Goal: Information Seeking & Learning: Learn about a topic

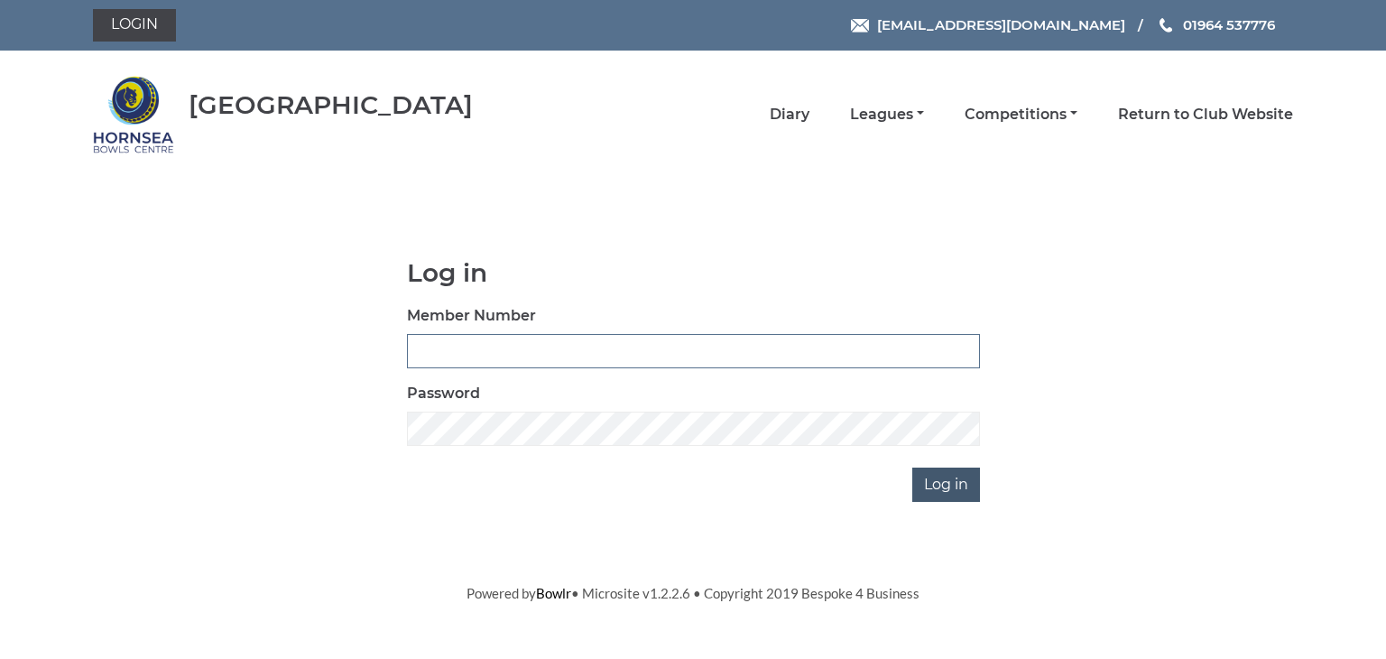
type input "0902"
click at [950, 485] on input "Log in" at bounding box center [946, 484] width 68 height 34
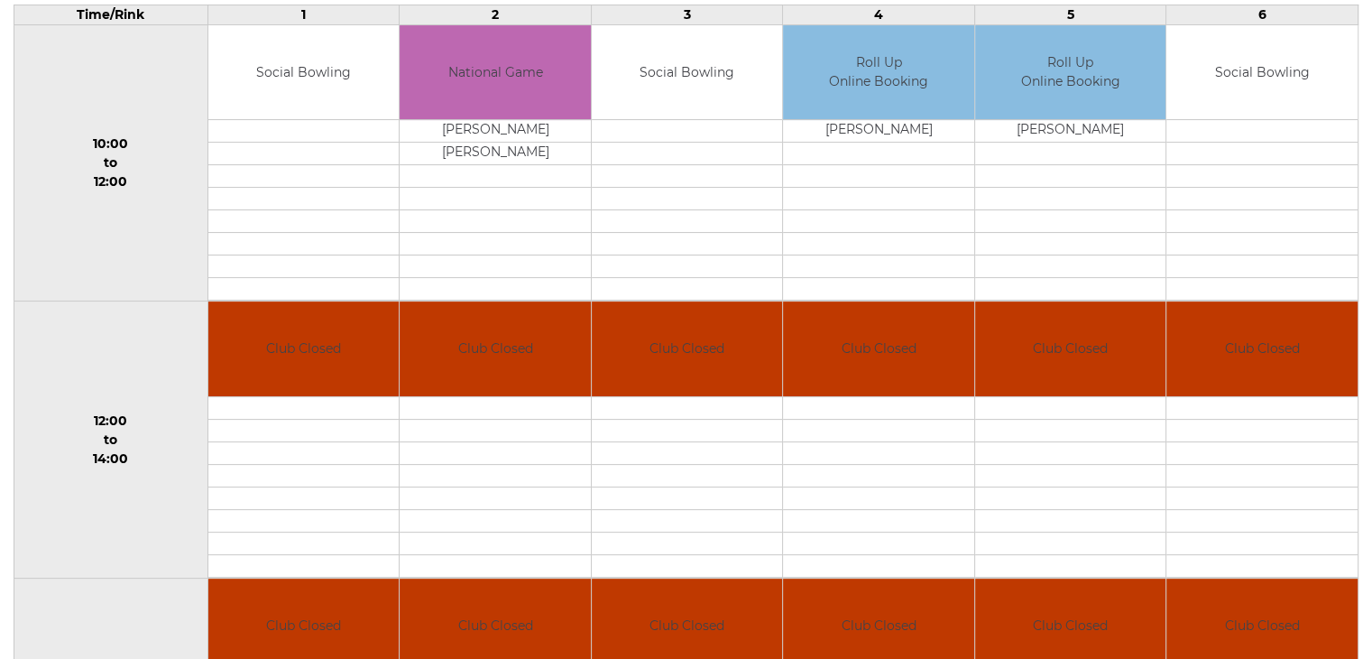
scroll to position [271, 0]
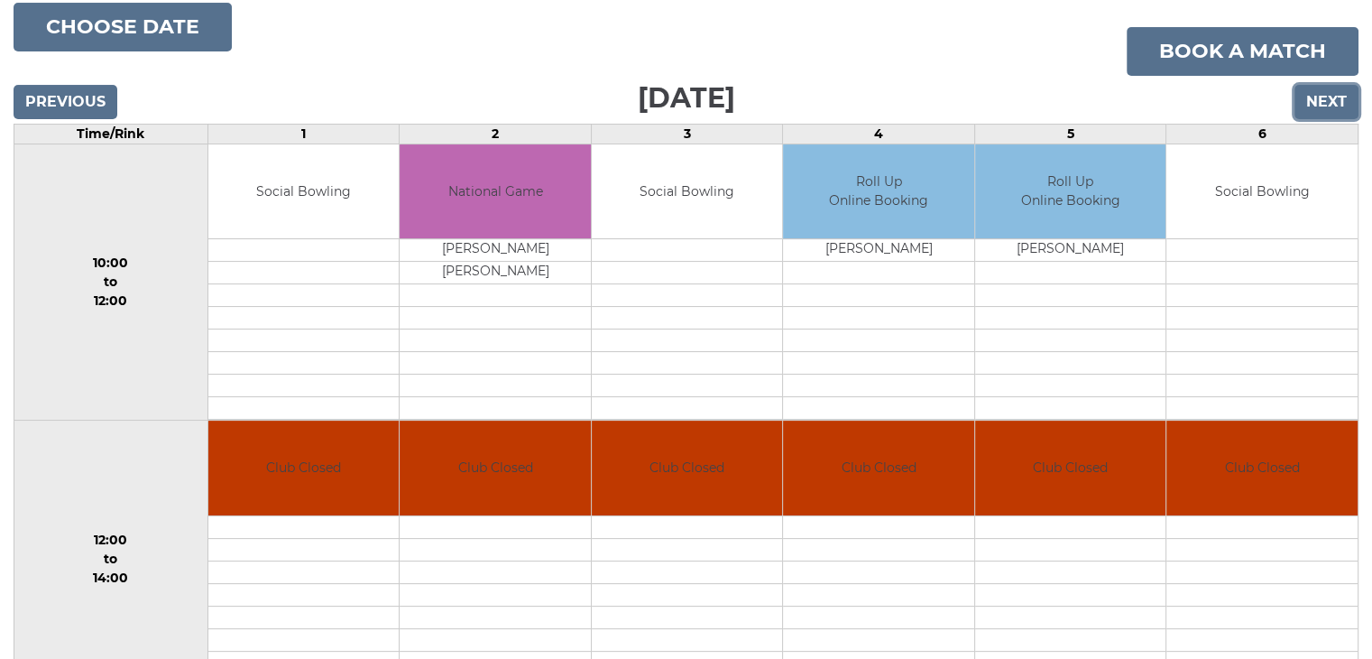
click at [1326, 98] on input "Next" at bounding box center [1327, 102] width 64 height 34
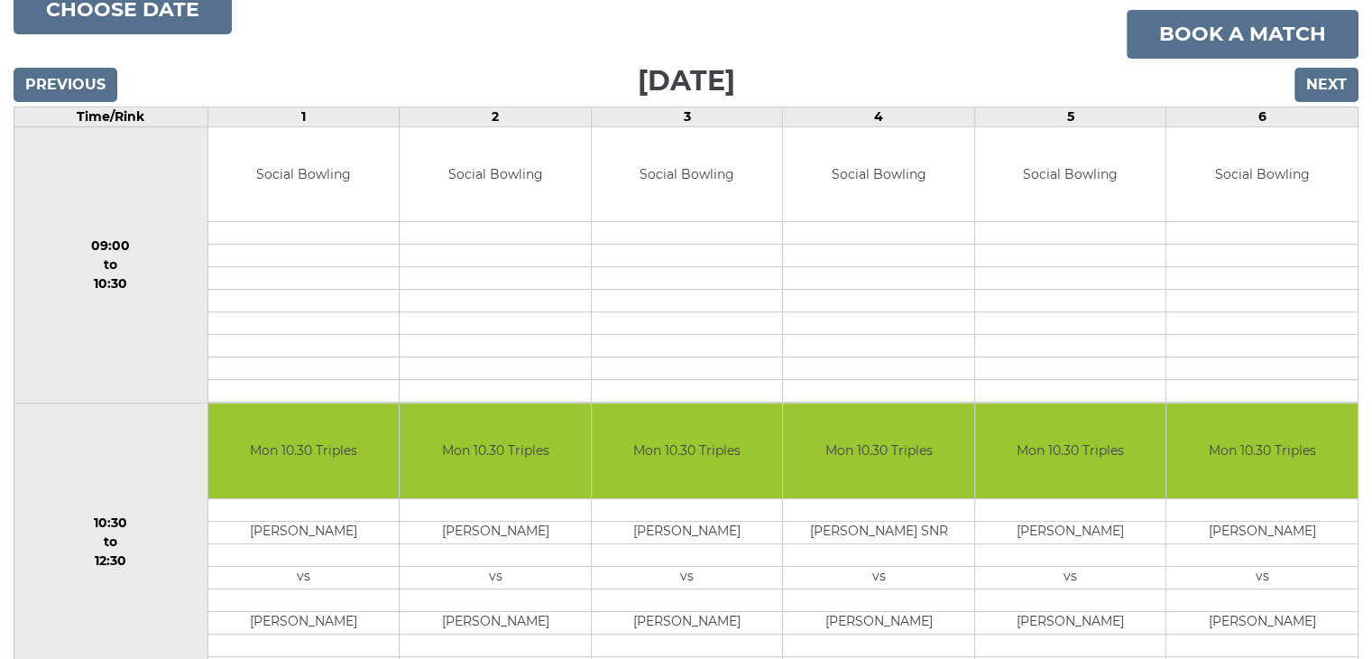
scroll to position [113, 0]
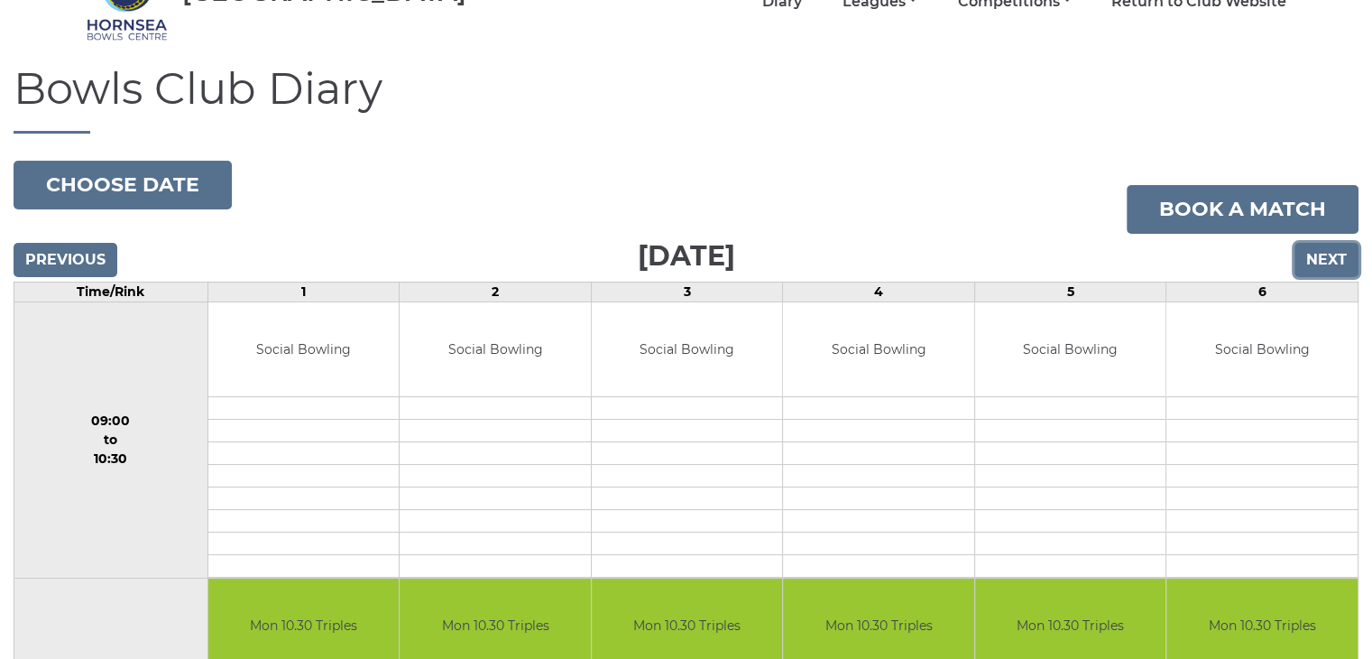
click at [1325, 257] on input "Next" at bounding box center [1327, 260] width 64 height 34
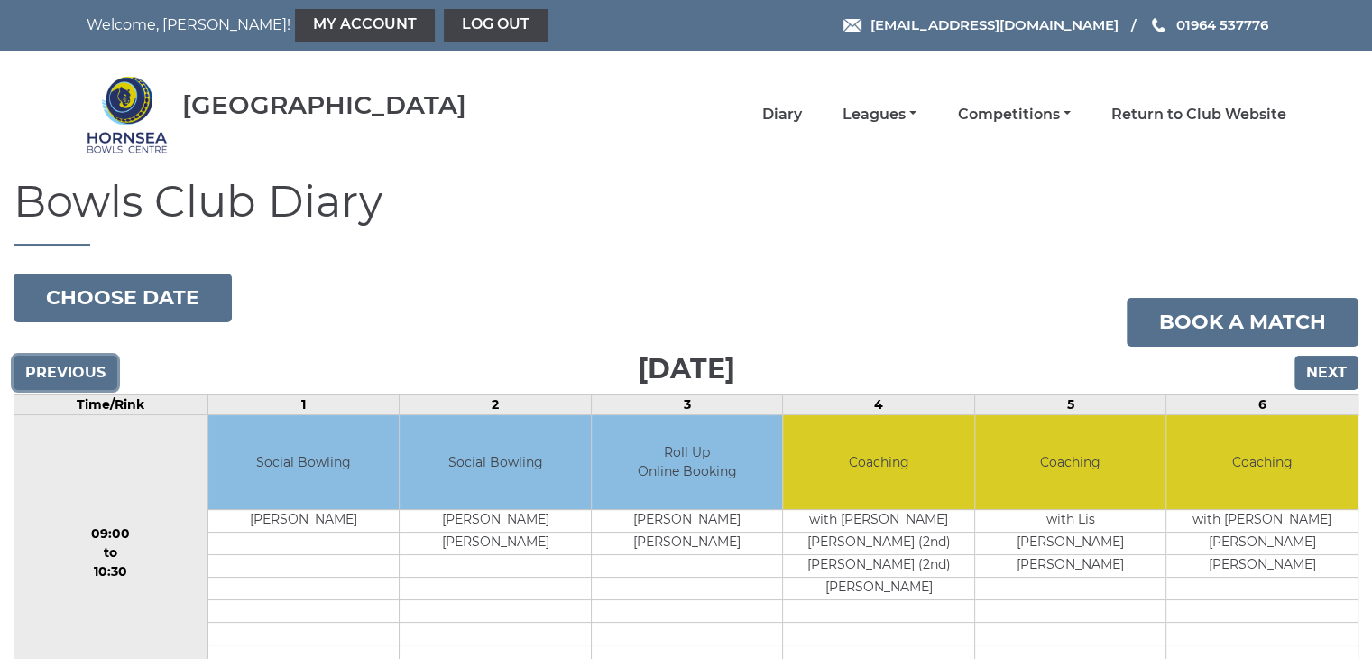
click at [67, 362] on input "Previous" at bounding box center [66, 372] width 104 height 34
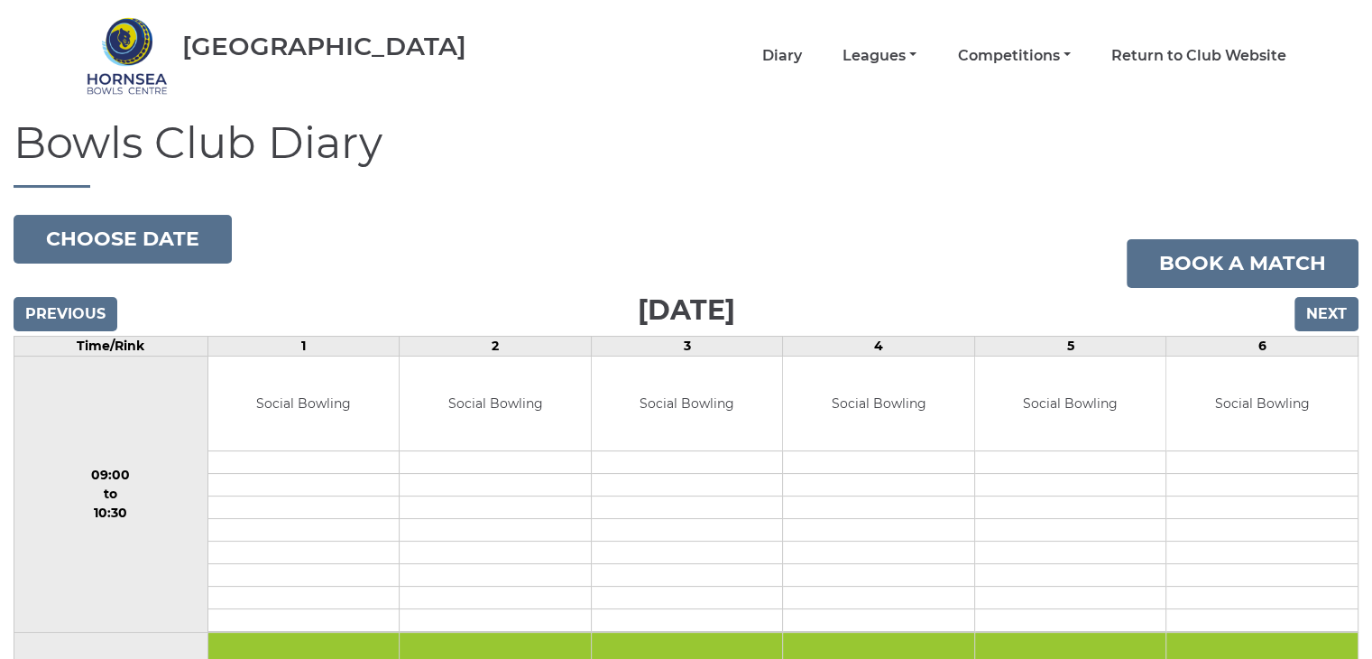
scroll to position [90, 0]
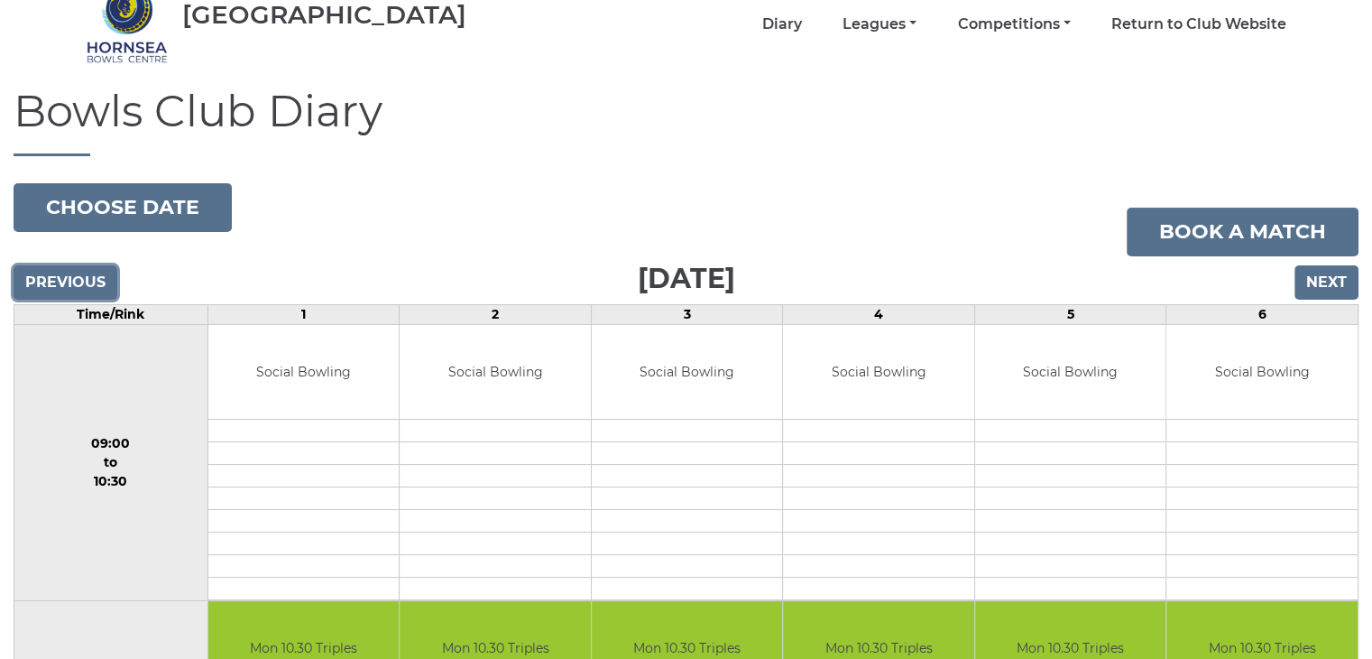
click at [43, 282] on input "Previous" at bounding box center [66, 282] width 104 height 34
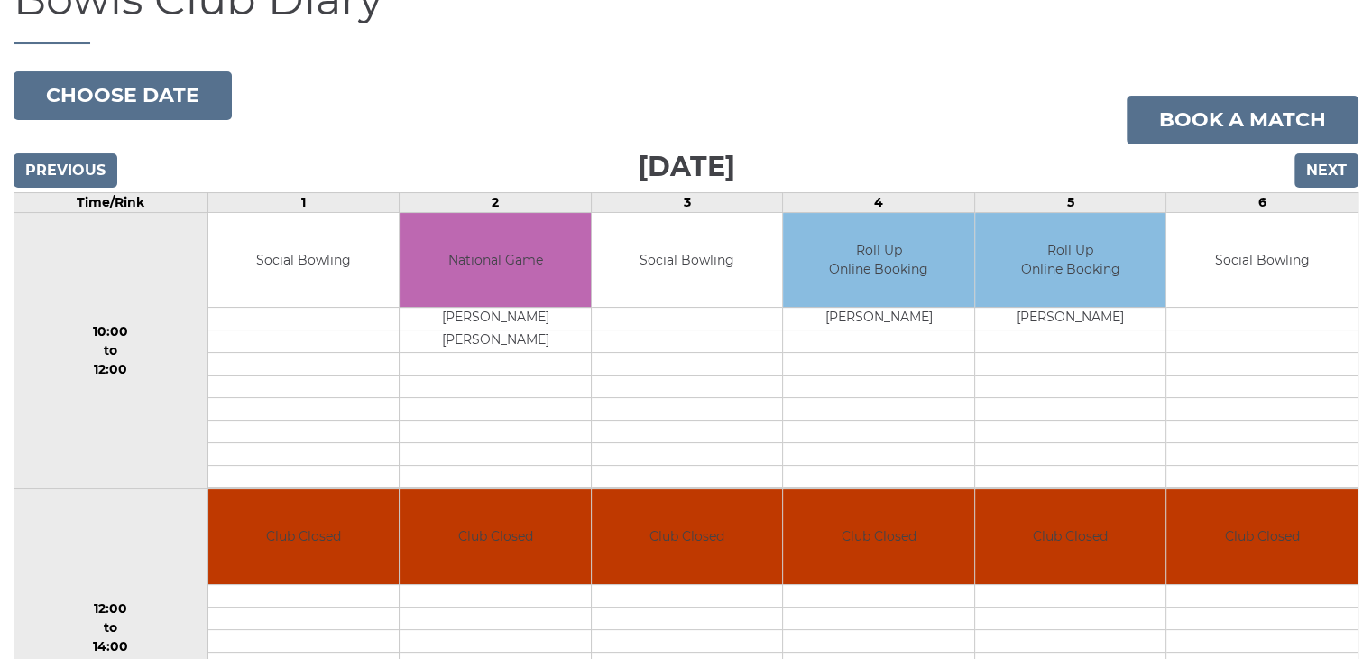
scroll to position [180, 0]
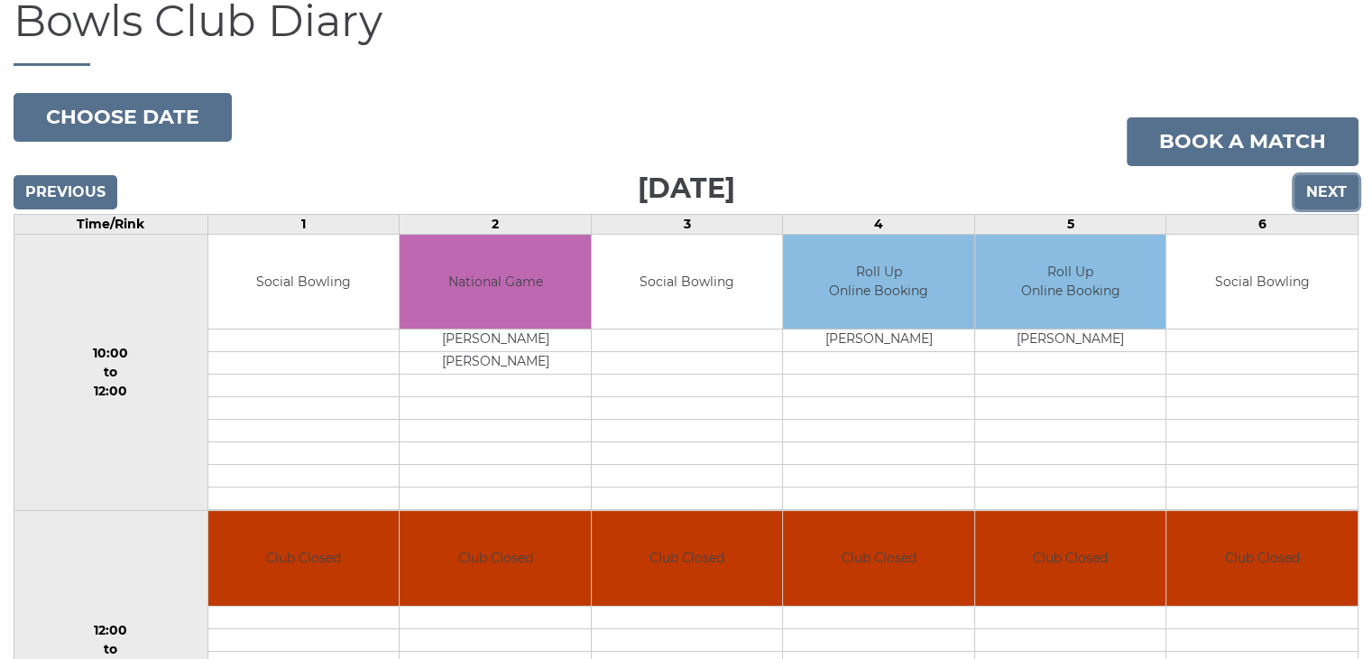
click at [1321, 185] on input "Next" at bounding box center [1327, 192] width 64 height 34
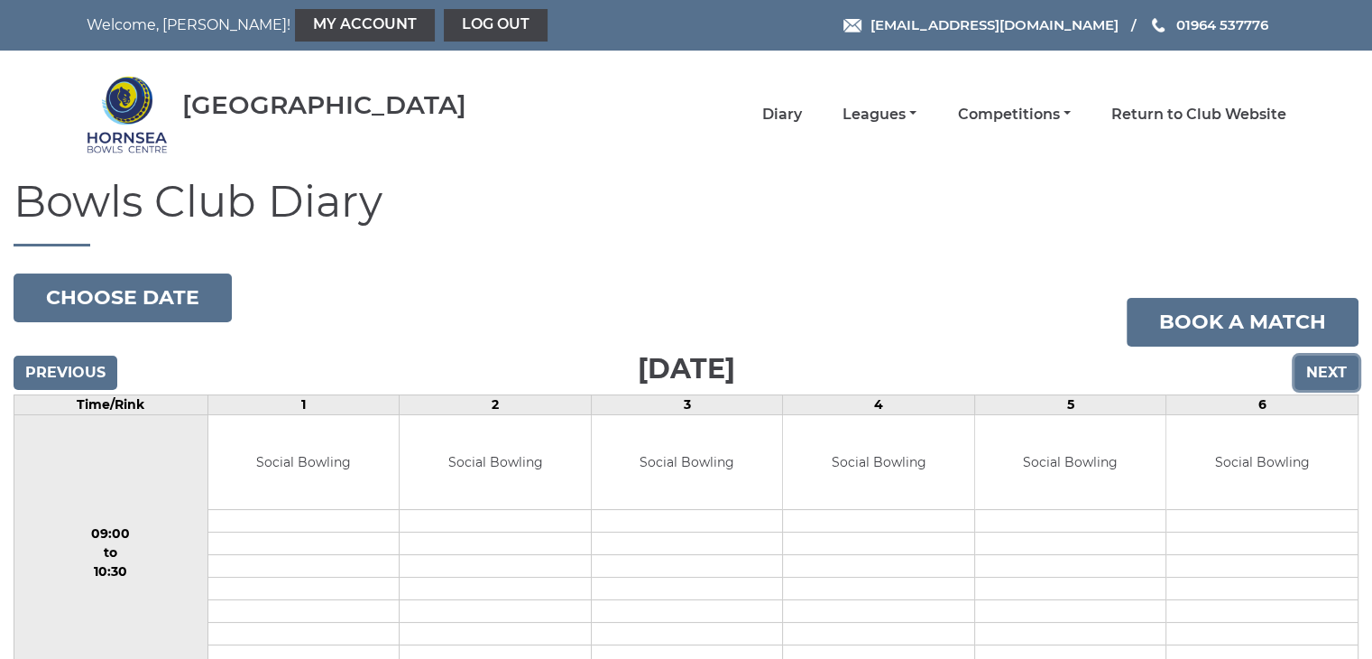
click at [1335, 365] on input "Next" at bounding box center [1327, 372] width 64 height 34
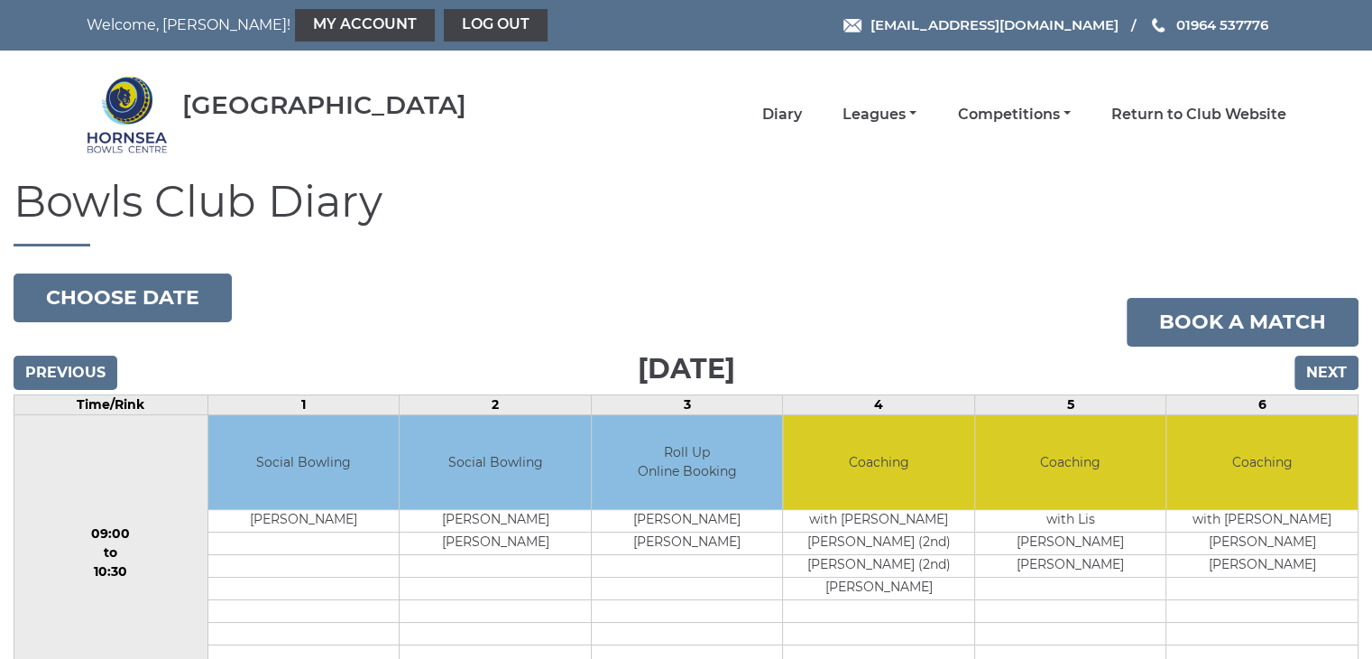
click at [1331, 347] on div "Previous Next" at bounding box center [686, 359] width 1345 height 27
click at [1327, 368] on input "Next" at bounding box center [1327, 372] width 64 height 34
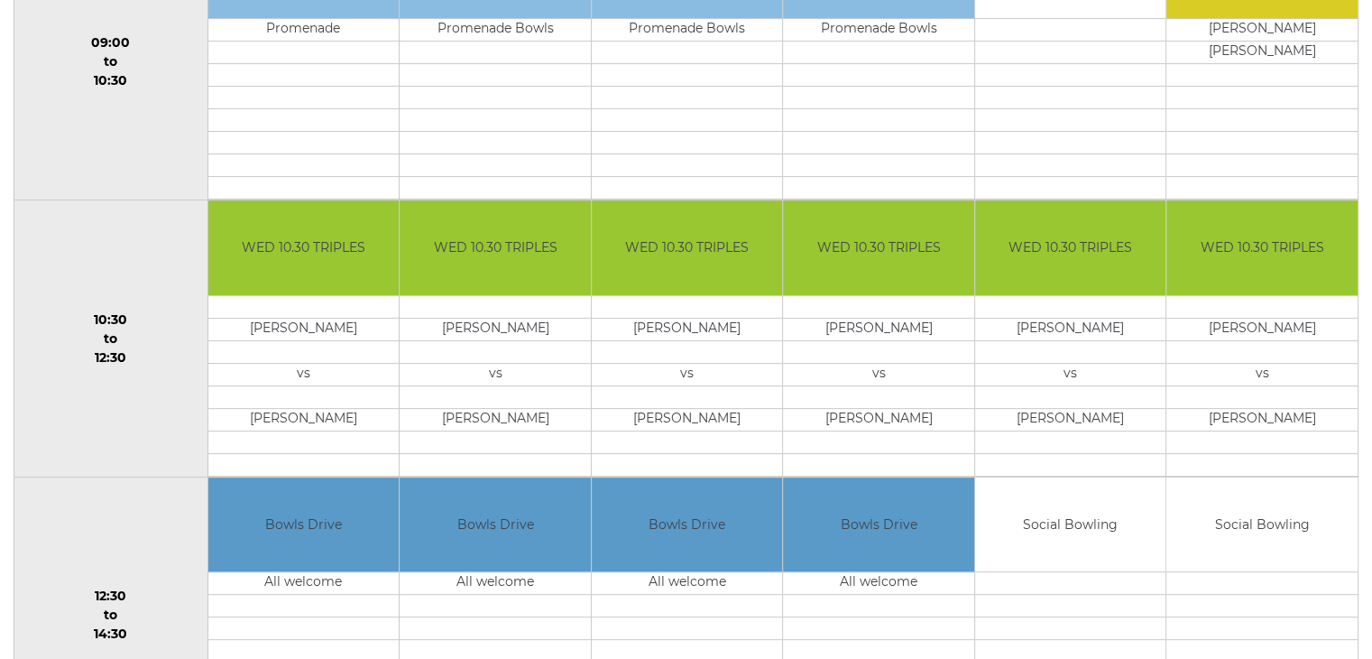
scroll to position [361, 0]
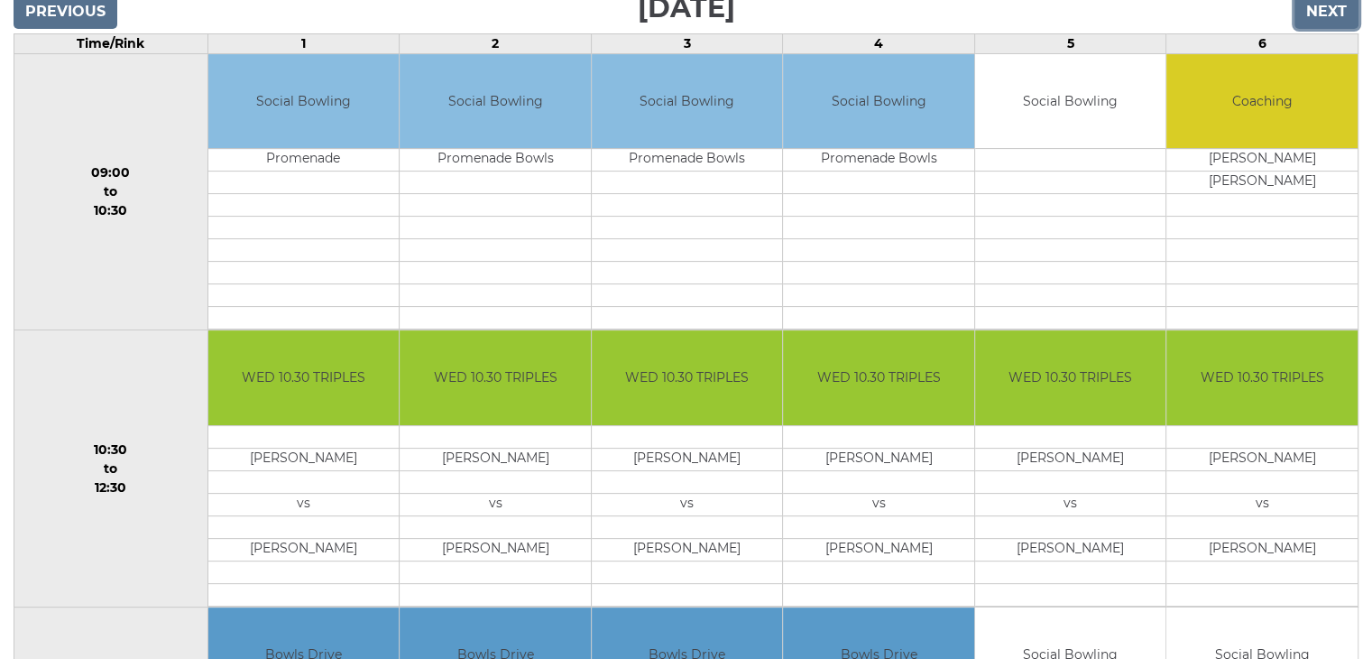
click at [1328, 12] on input "Next" at bounding box center [1327, 12] width 64 height 34
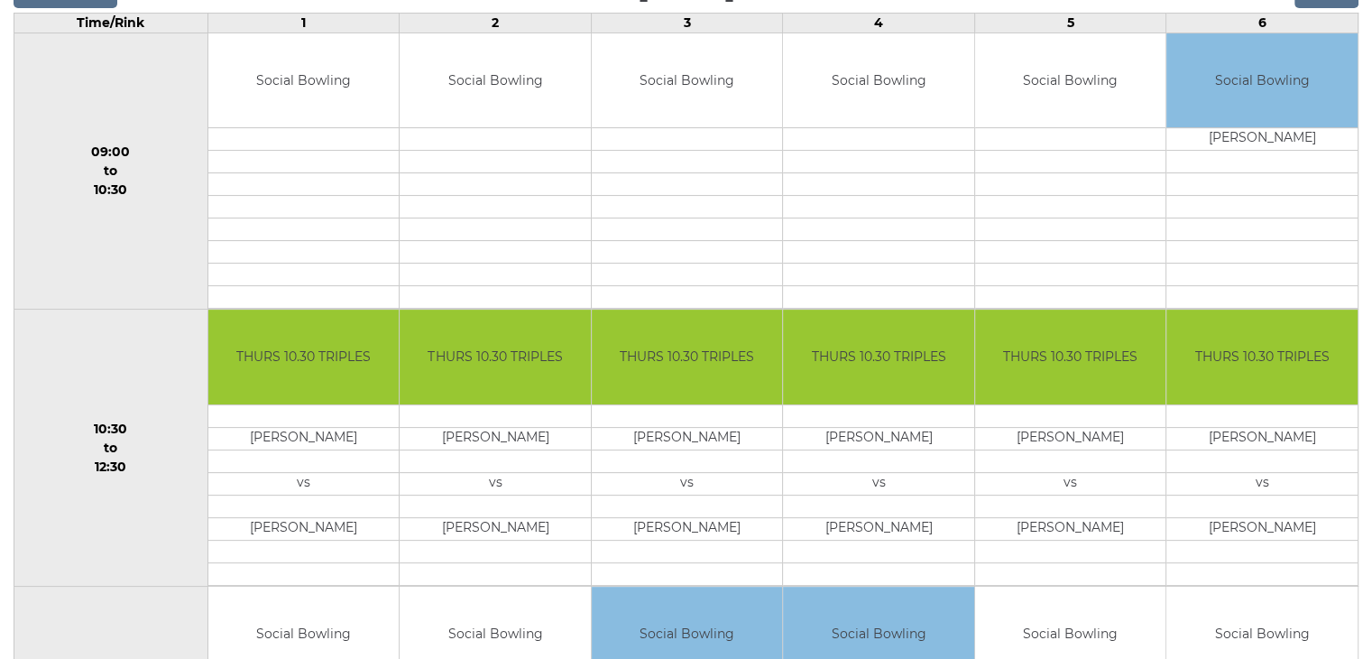
scroll to position [361, 0]
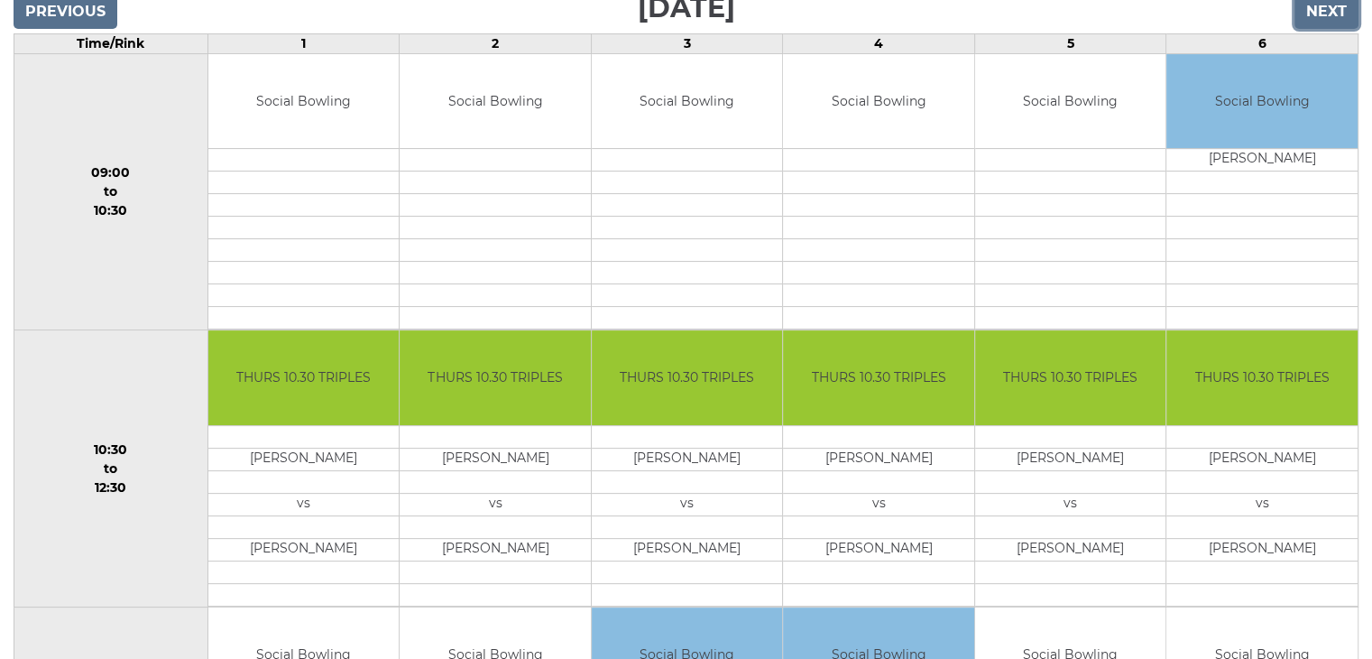
click at [1326, 7] on input "Next" at bounding box center [1327, 12] width 64 height 34
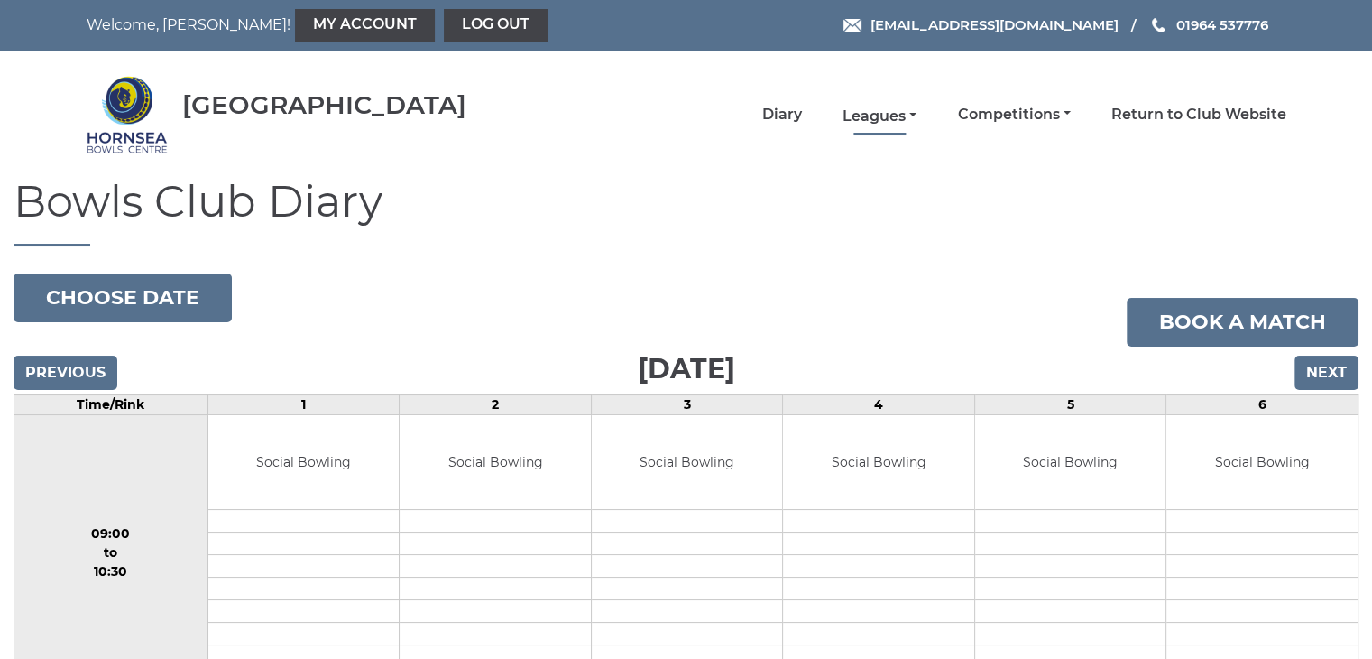
click at [866, 112] on link "Leagues" at bounding box center [880, 116] width 74 height 20
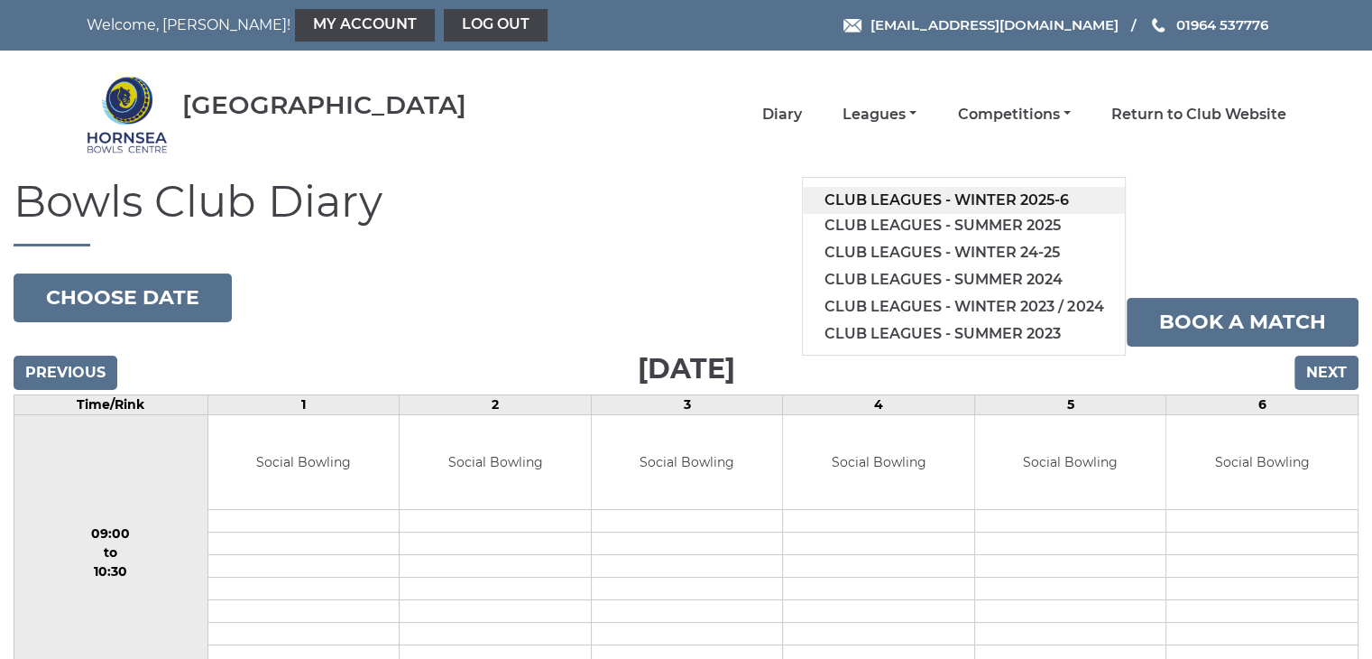
click at [884, 196] on link "Club leagues - Winter 2025-6" at bounding box center [964, 200] width 322 height 27
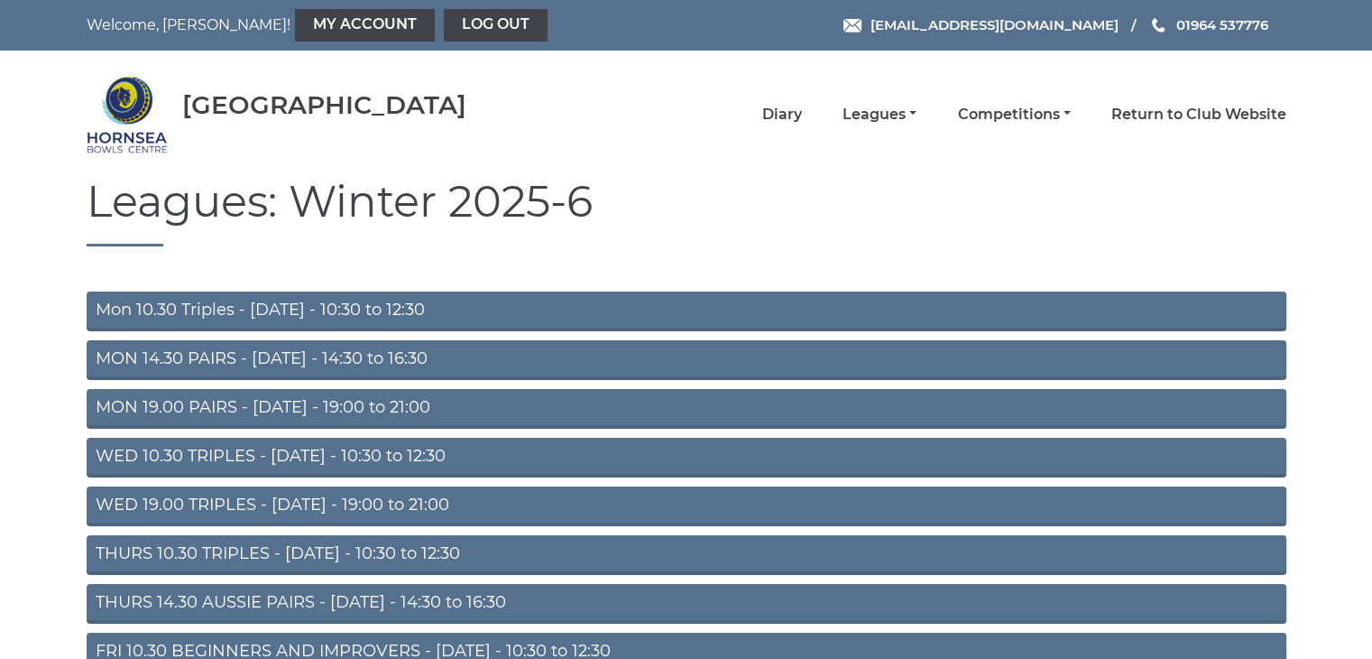
click at [213, 643] on link "FRI 10.30 BEGINNERS AND IMPROVERS - [DATE] - 10:30 to 12:30" at bounding box center [687, 652] width 1200 height 40
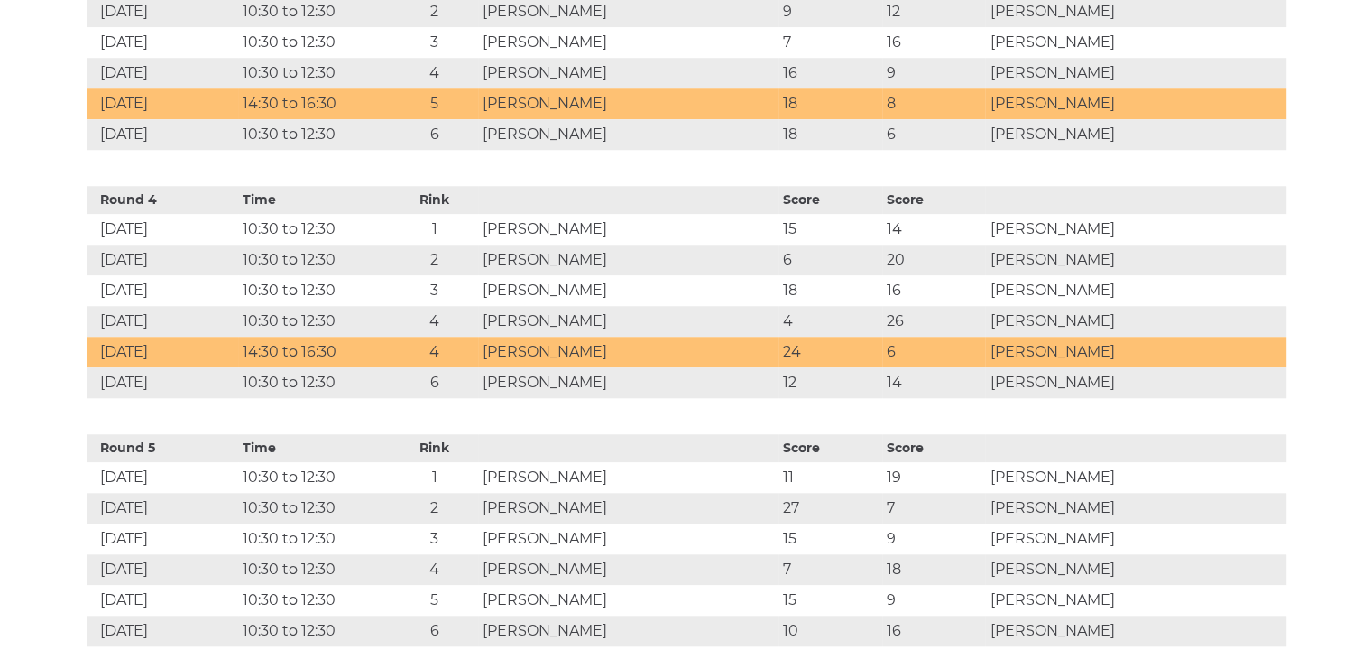
scroll to position [1444, 0]
